Goal: Task Accomplishment & Management: Use online tool/utility

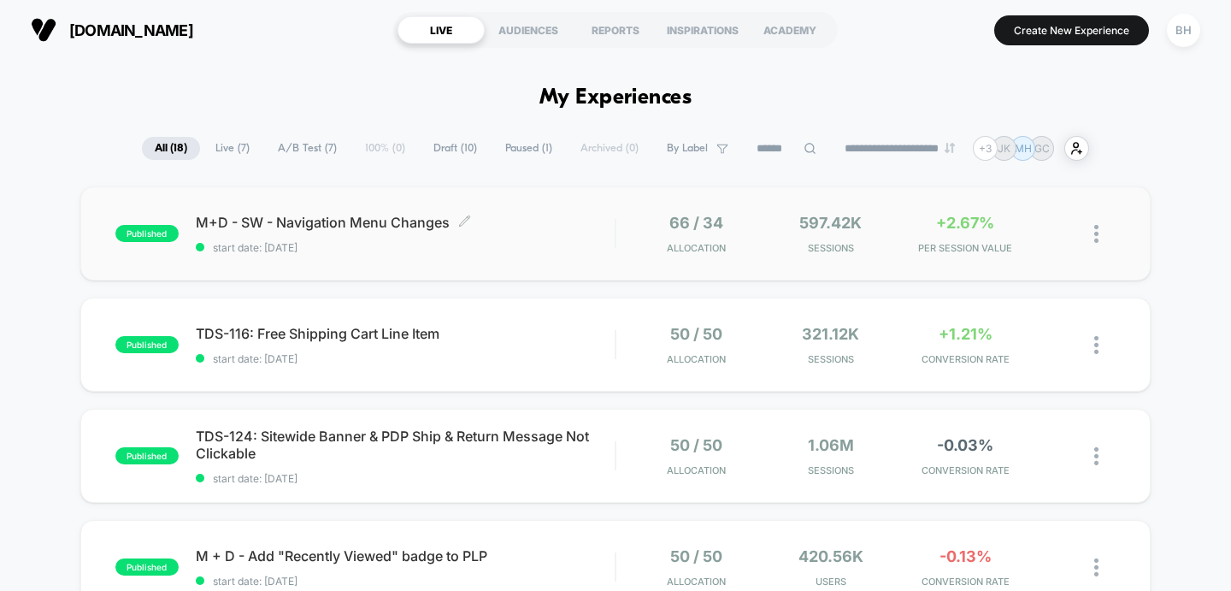
click at [372, 245] on span "start date: [DATE]" at bounding box center [406, 247] width 420 height 13
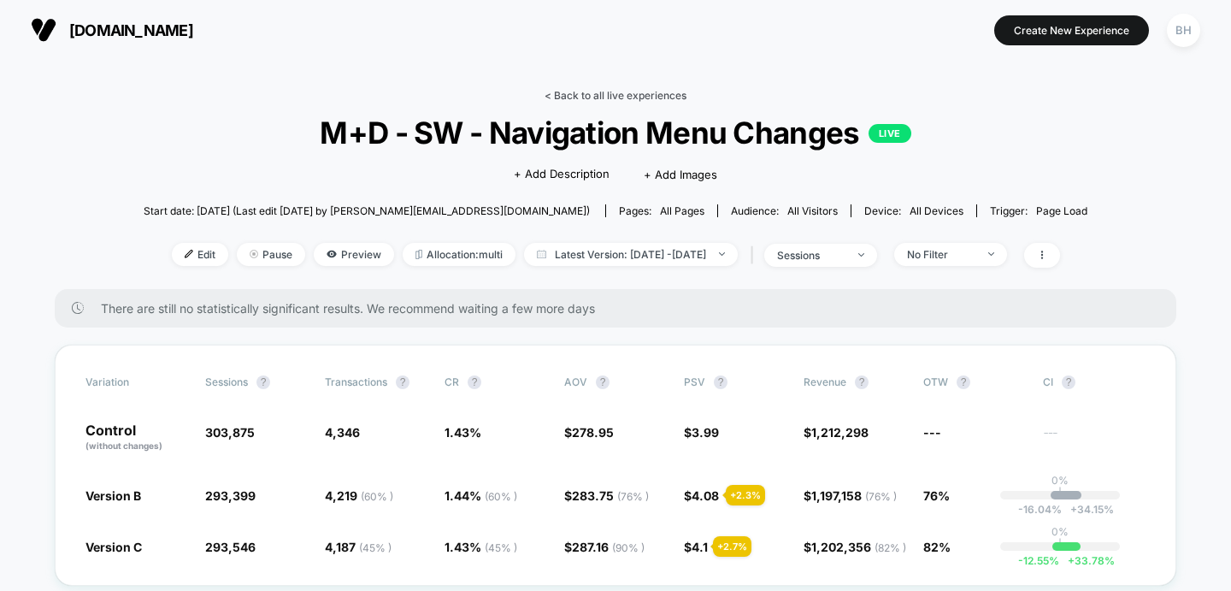
click at [636, 97] on link "< Back to all live experiences" at bounding box center [616, 95] width 142 height 13
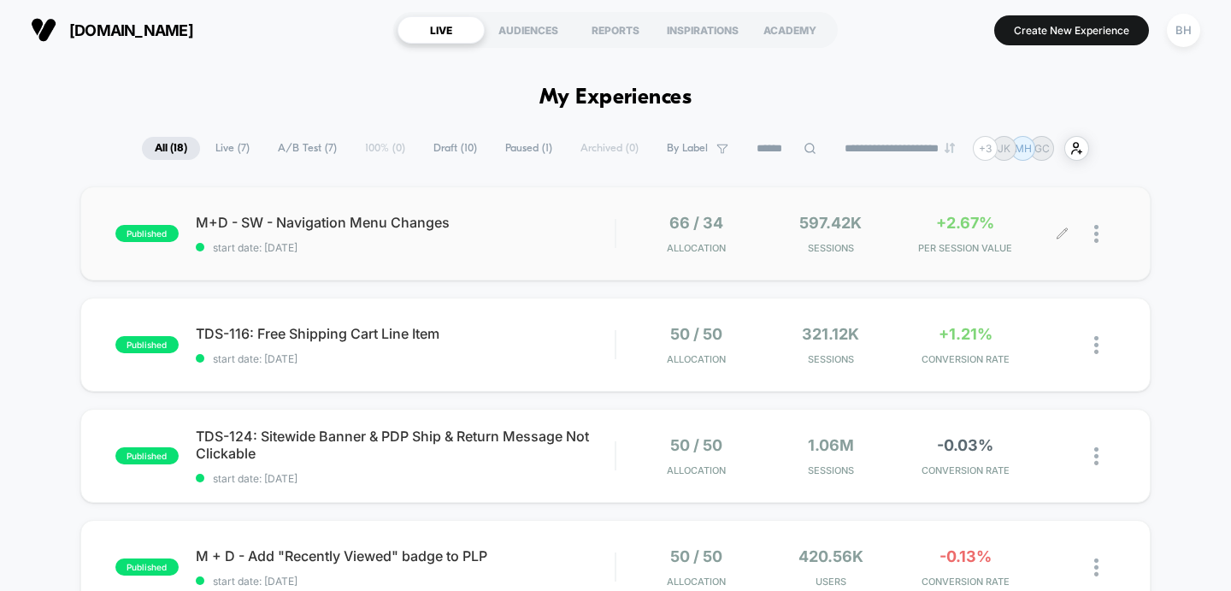
click at [1056, 236] on icon at bounding box center [1062, 233] width 13 height 13
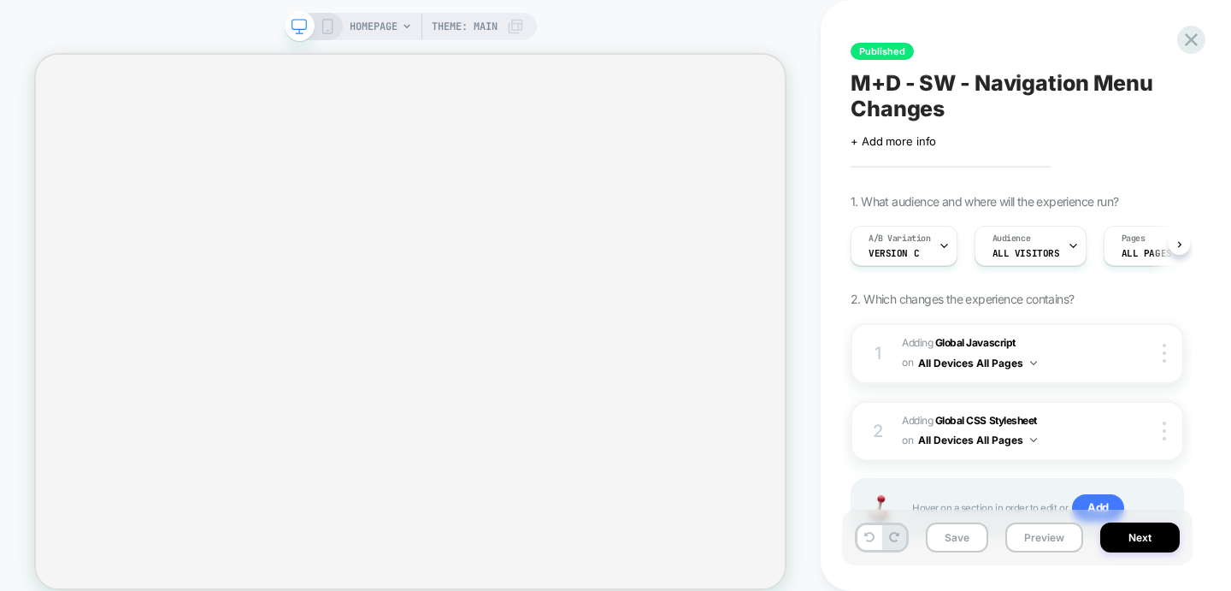
scroll to position [0, 1]
